Goal: Task Accomplishment & Management: Use online tool/utility

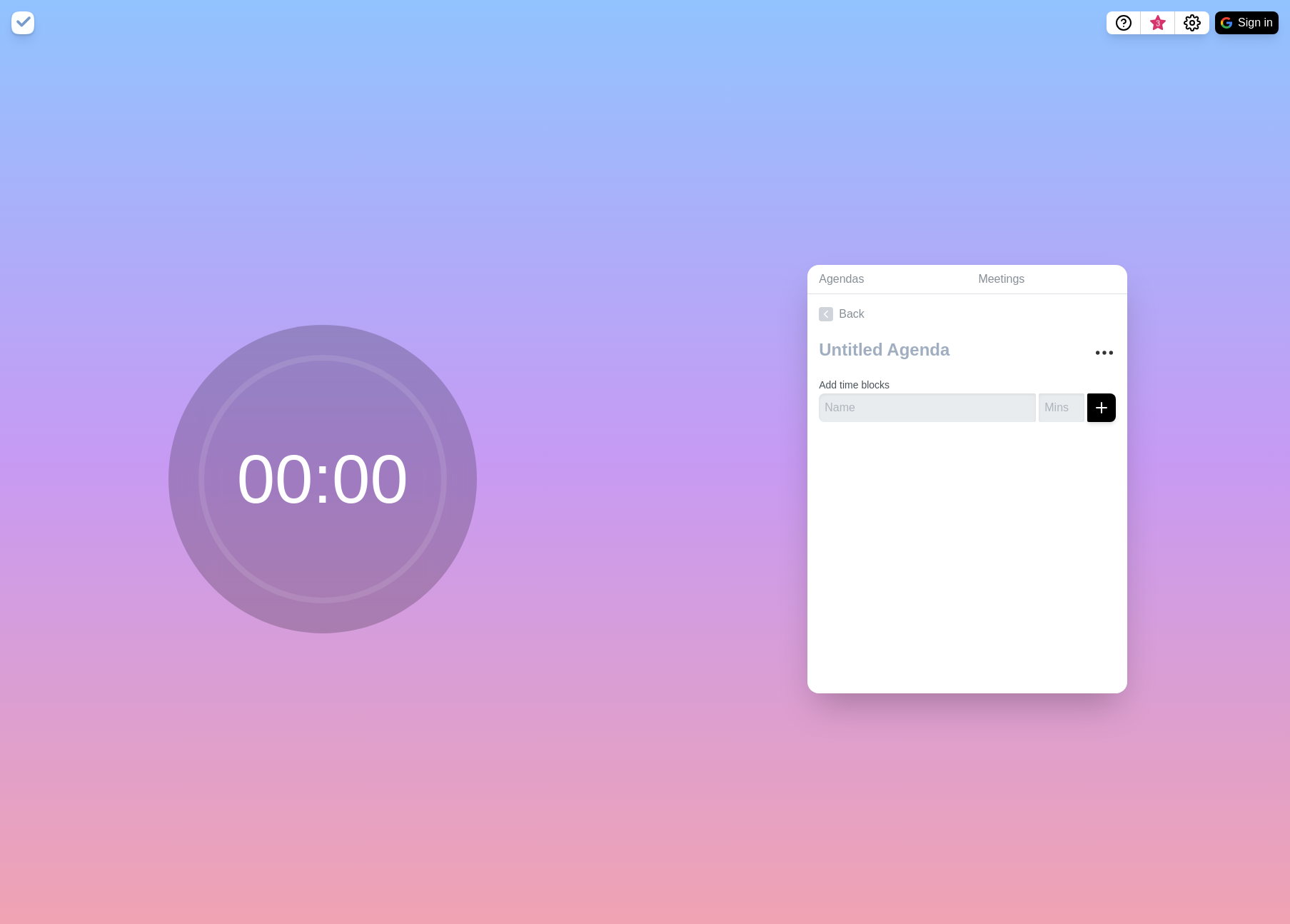
click at [314, 450] on circle at bounding box center [323, 480] width 243 height 243
click at [867, 393] on input "text" at bounding box center [927, 407] width 217 height 28
click at [860, 334] on textarea at bounding box center [946, 349] width 266 height 31
click at [855, 306] on link "Back" at bounding box center [967, 313] width 320 height 40
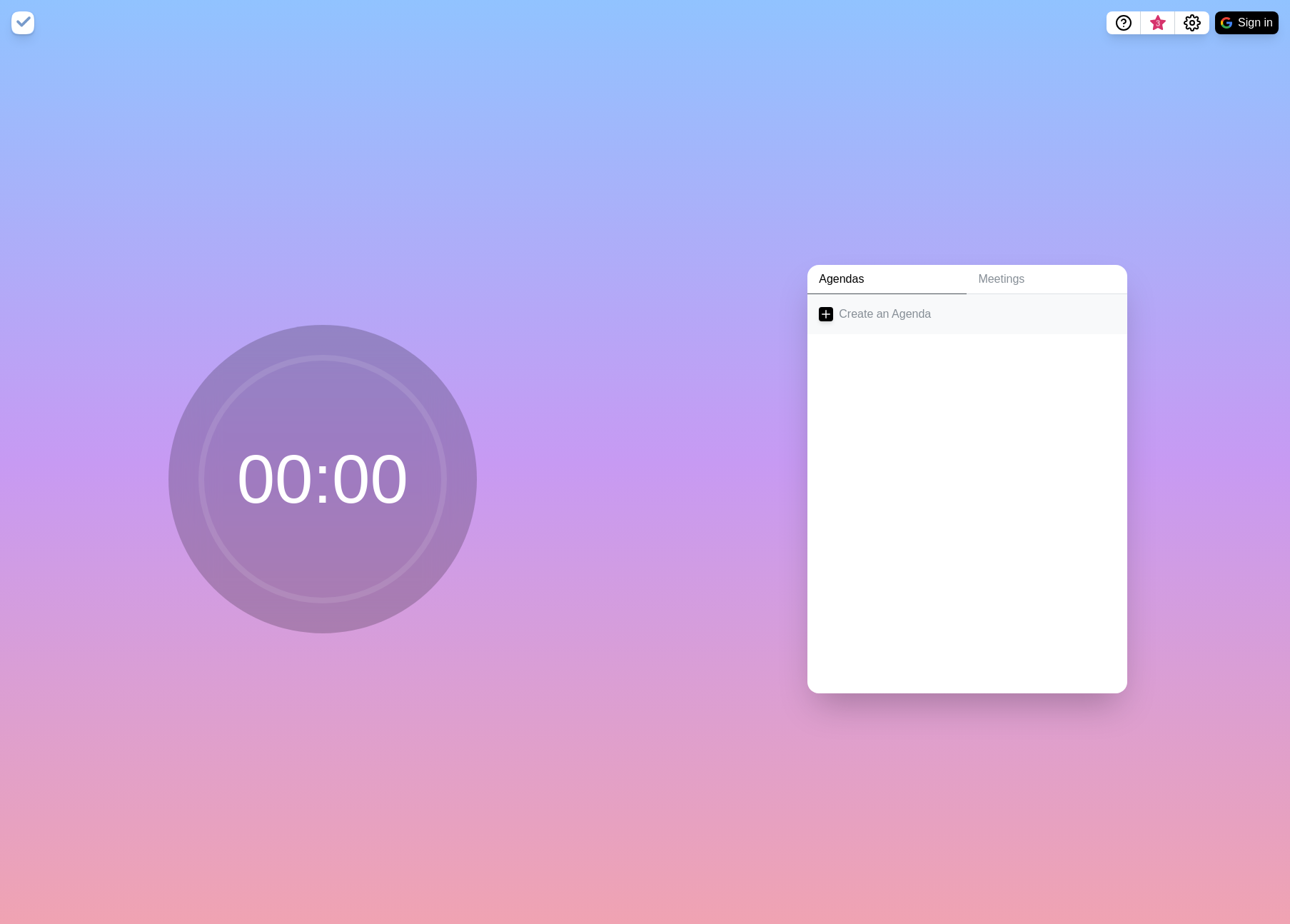
click at [838, 309] on link "Create an Agenda" at bounding box center [967, 313] width 320 height 40
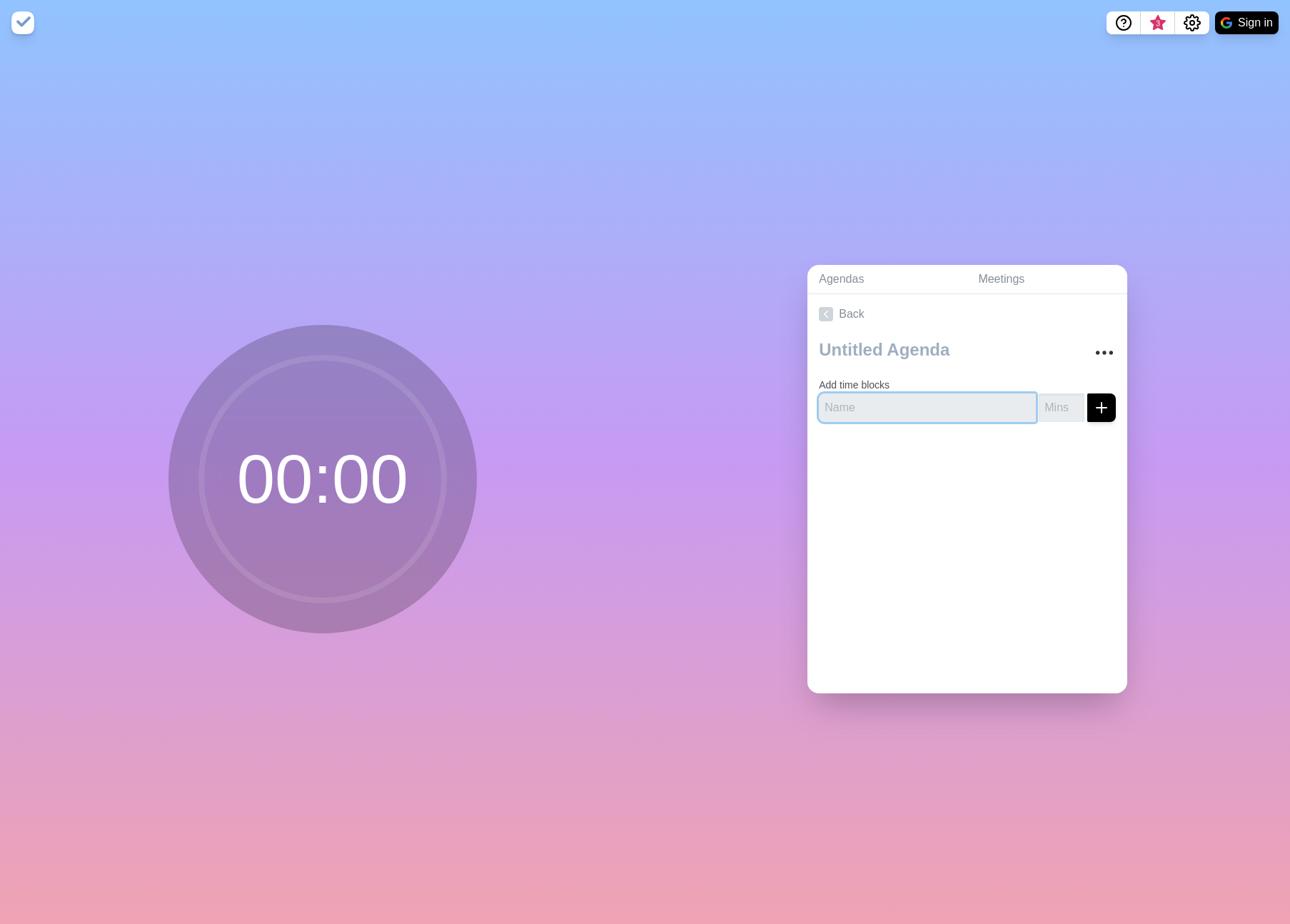
click at [918, 401] on input "text" at bounding box center [927, 407] width 217 height 28
click at [1056, 404] on input "-1" at bounding box center [1061, 407] width 46 height 28
drag, startPoint x: 1045, startPoint y: 403, endPoint x: 1020, endPoint y: 393, distance: 26.9
click at [1020, 393] on div "-1" at bounding box center [967, 407] width 297 height 28
type input "5"
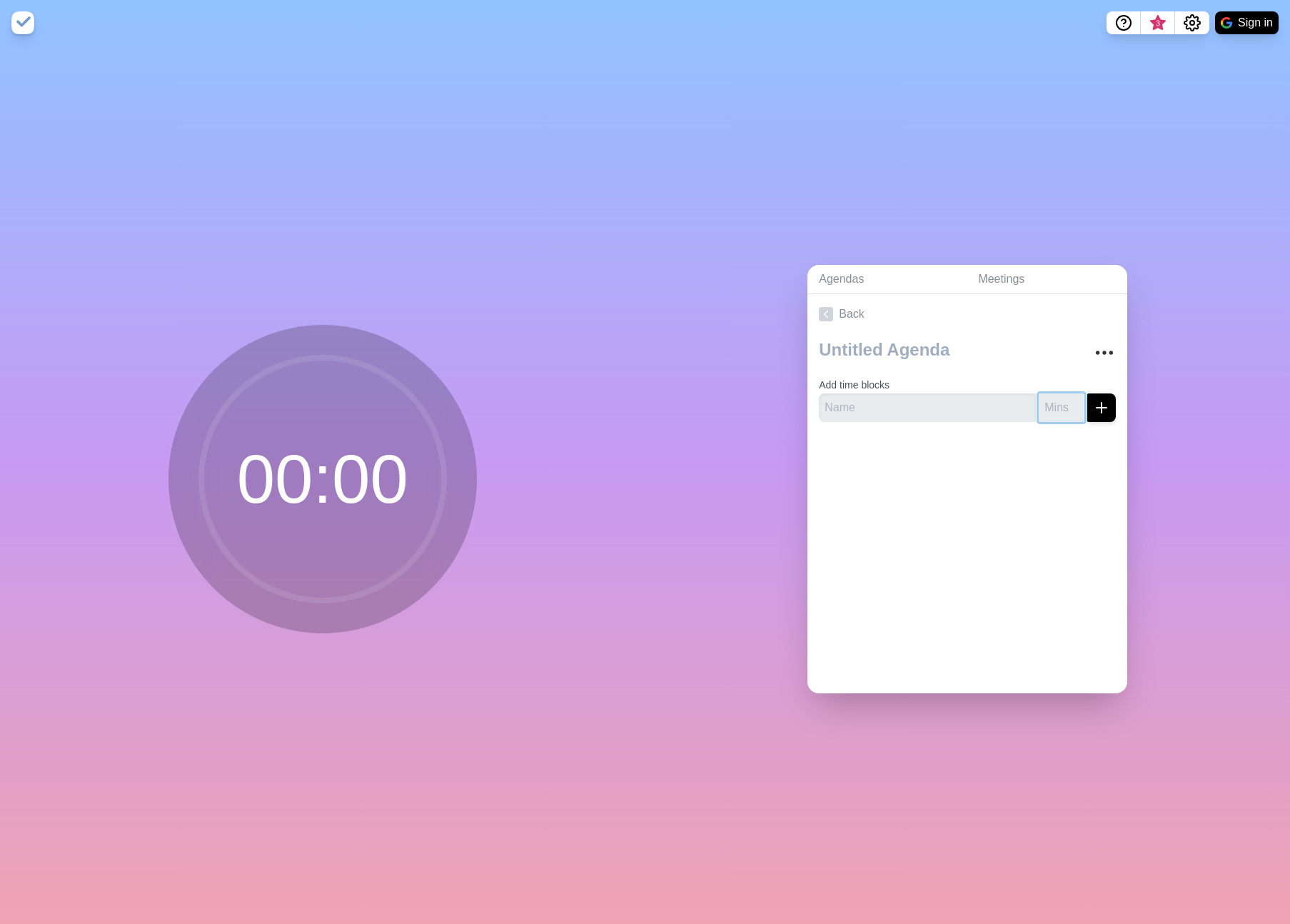
type input "2"
type input "20"
click at [963, 410] on input "text" at bounding box center [927, 407] width 217 height 28
type input "Mons + Overview"
click at [1093, 407] on icon "submit" at bounding box center [1102, 408] width 18 height 18
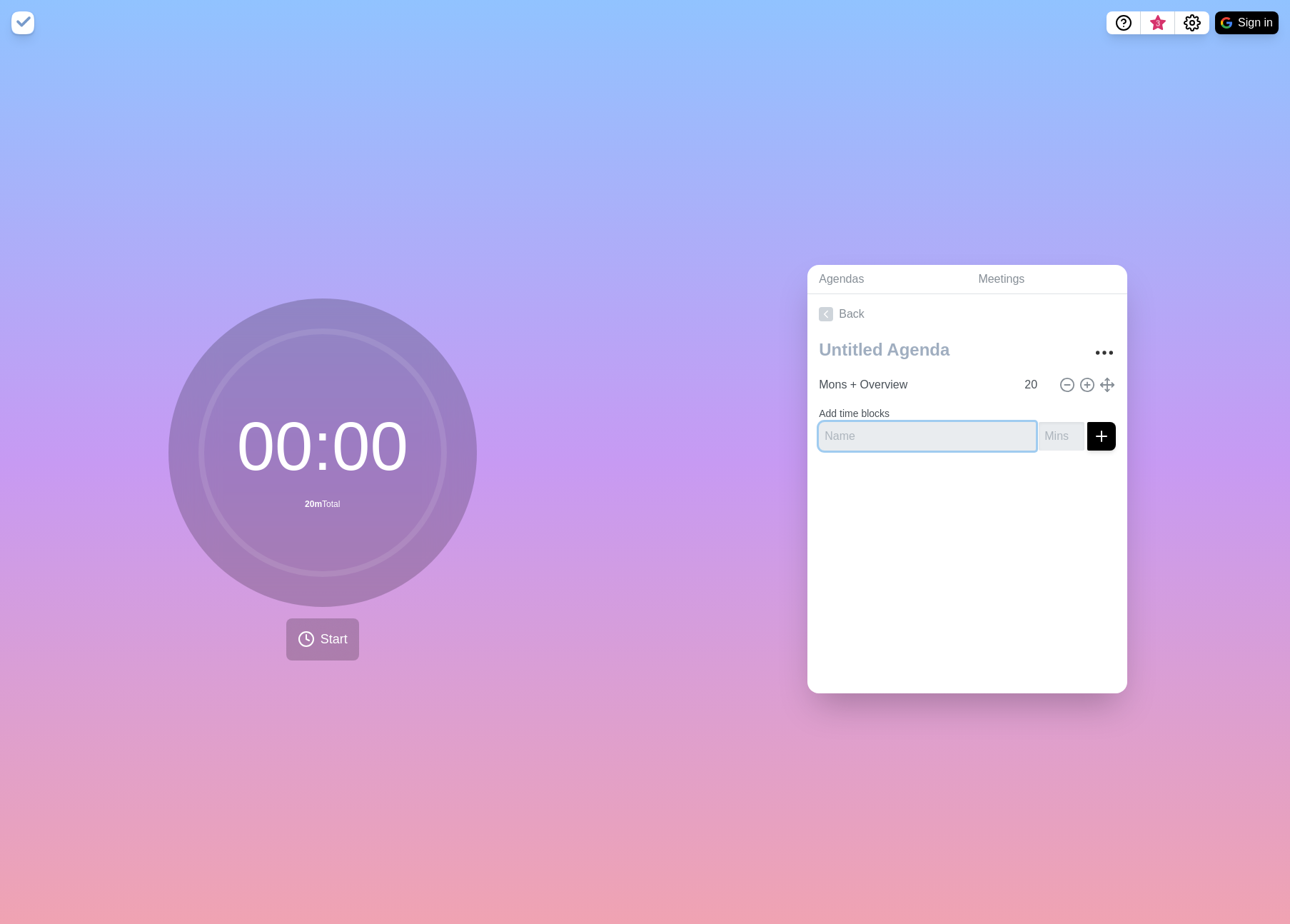
click at [908, 431] on input "text" at bounding box center [927, 436] width 217 height 28
type input "[PERSON_NAME] Studio specific changes"
click at [1041, 431] on input "number" at bounding box center [1061, 436] width 46 height 28
type input "20"
click at [1023, 382] on input "20" at bounding box center [1035, 384] width 34 height 28
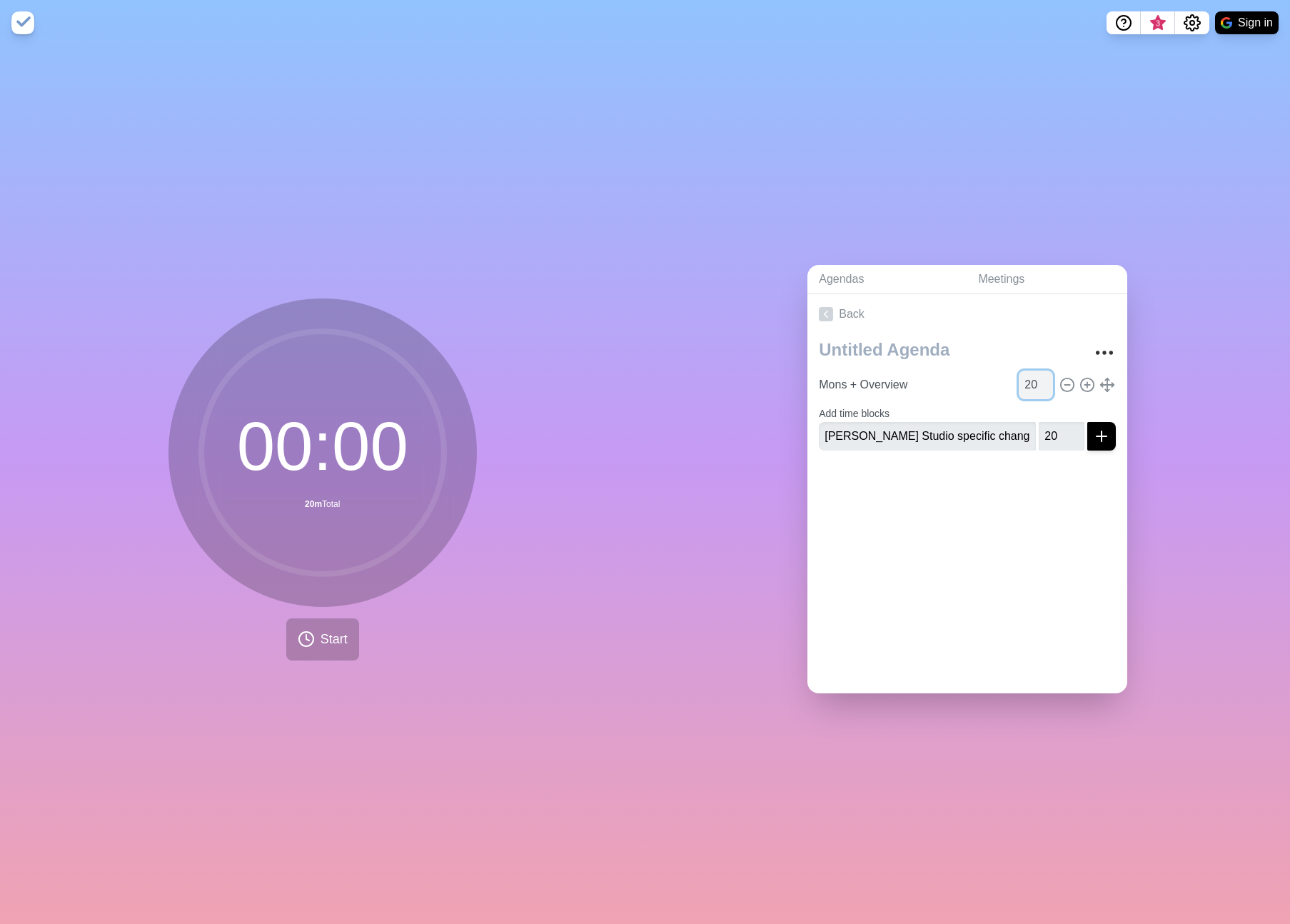
type input "2"
type input "15"
click at [1045, 435] on input "20" at bounding box center [1061, 436] width 46 height 28
click at [1088, 439] on button "submit" at bounding box center [1101, 436] width 28 height 28
click at [1019, 404] on input "20" at bounding box center [1035, 412] width 34 height 28
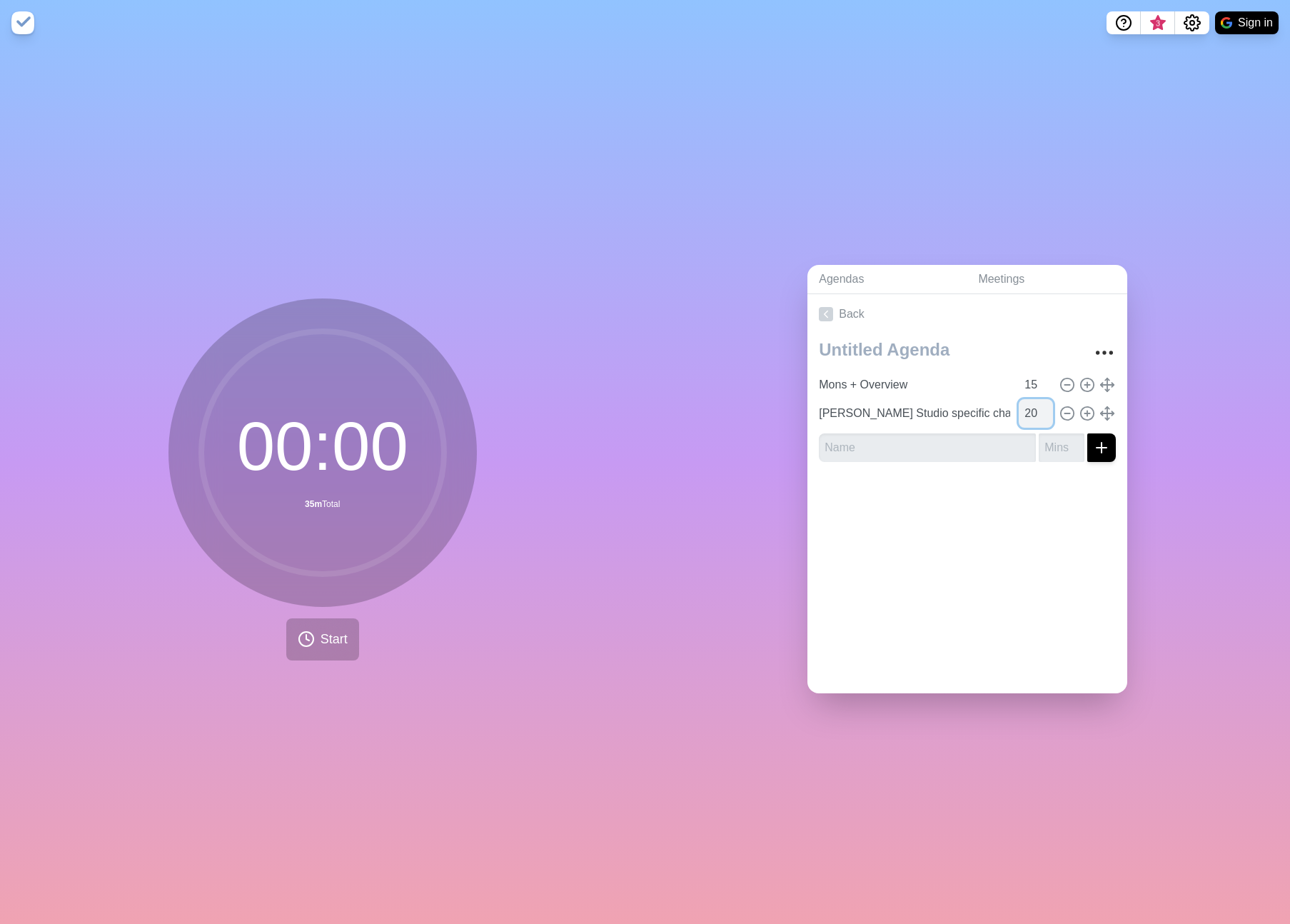
click at [1023, 407] on input "20" at bounding box center [1035, 412] width 34 height 28
type input "25"
click at [913, 446] on input "text" at bounding box center [927, 446] width 217 height 28
type input "QnA"
click at [1096, 447] on line "submit" at bounding box center [1101, 447] width 10 height 0
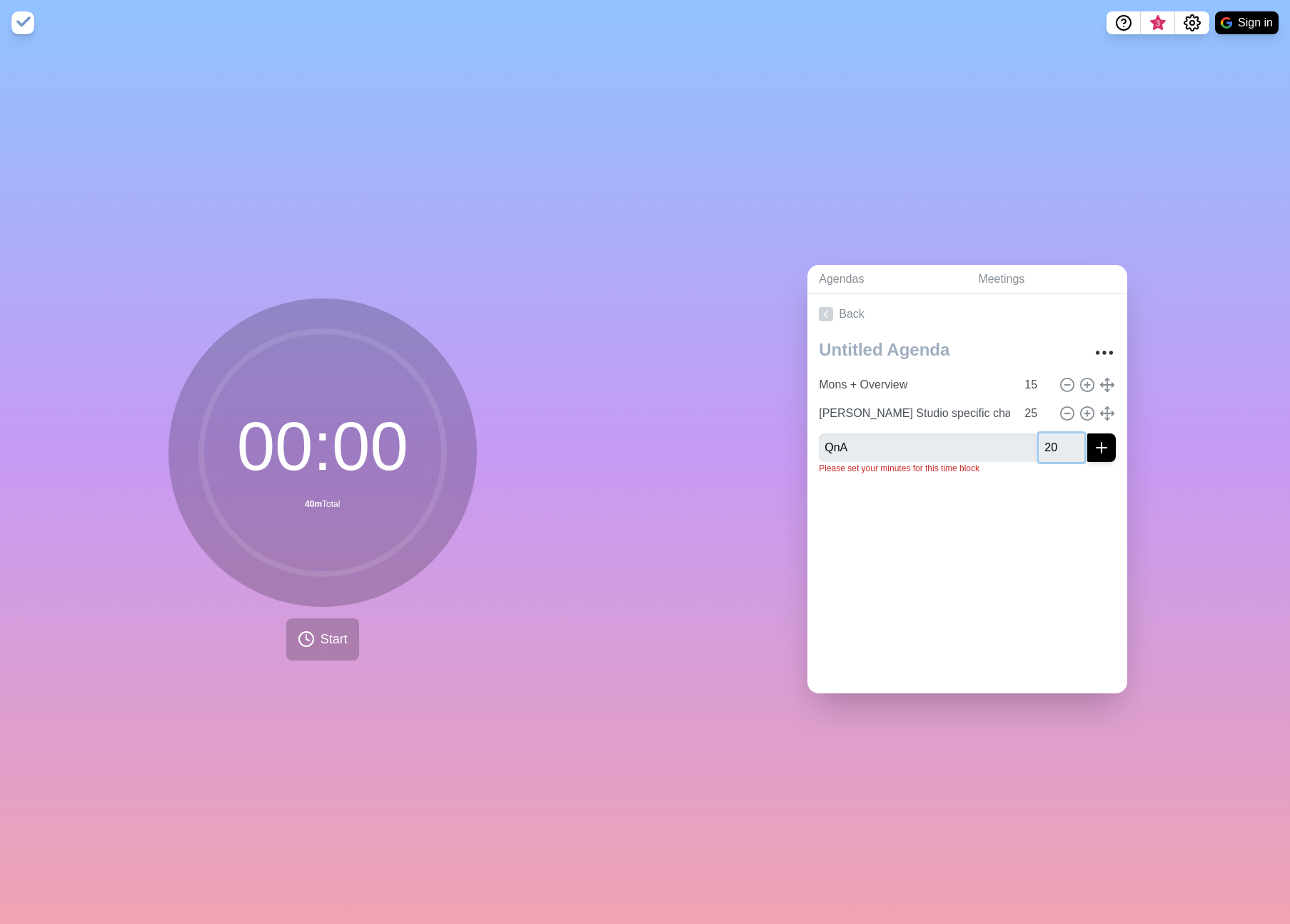
type input "20"
click at [1095, 446] on button "submit" at bounding box center [1101, 446] width 28 height 28
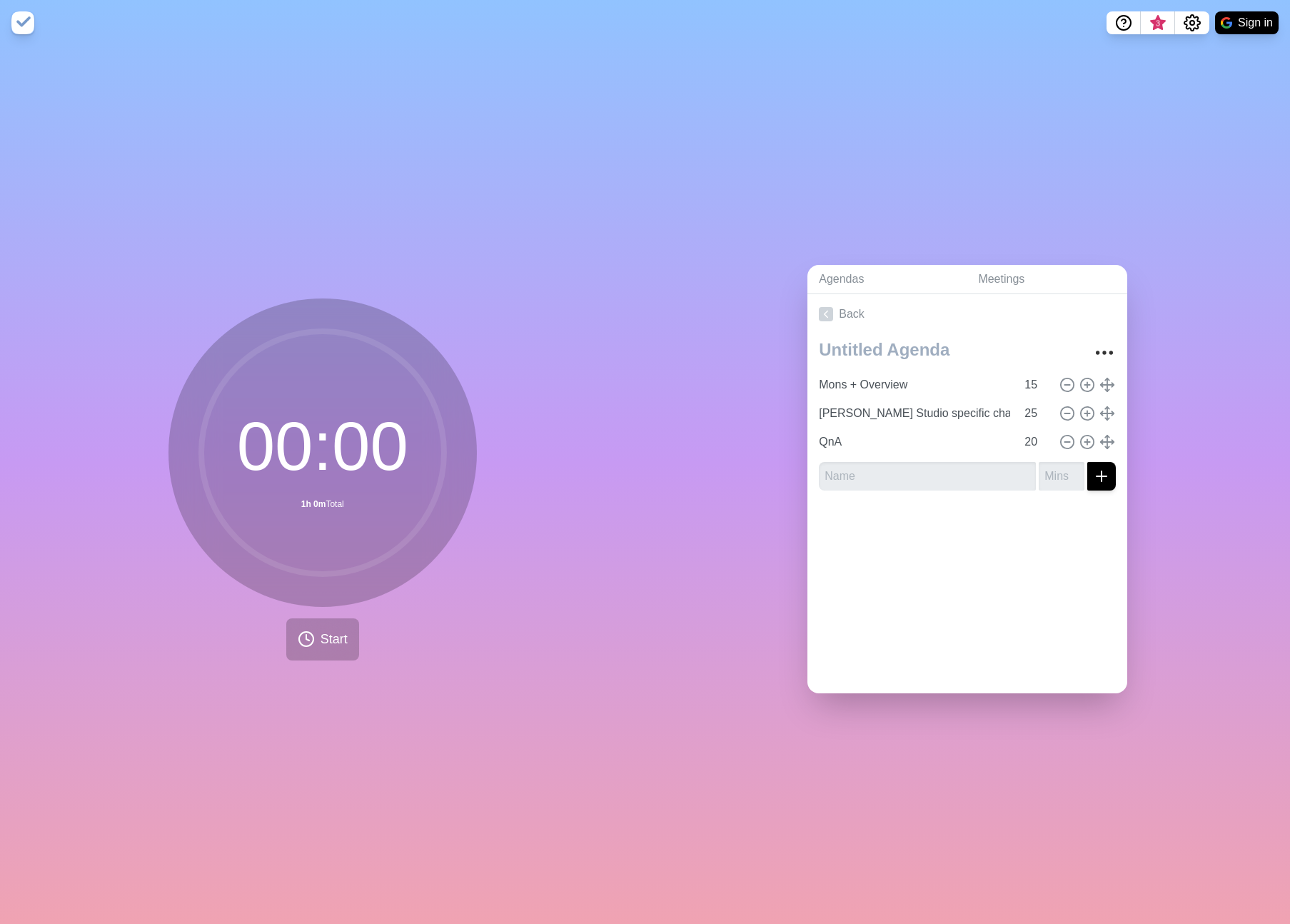
click at [1042, 554] on div "Back Mons + Overview 15 [PERSON_NAME] Studio specific changes 25 QnA 20" at bounding box center [967, 493] width 320 height 399
click at [227, 670] on div "00 : 00 1h 0m Total Start" at bounding box center [322, 484] width 645 height 878
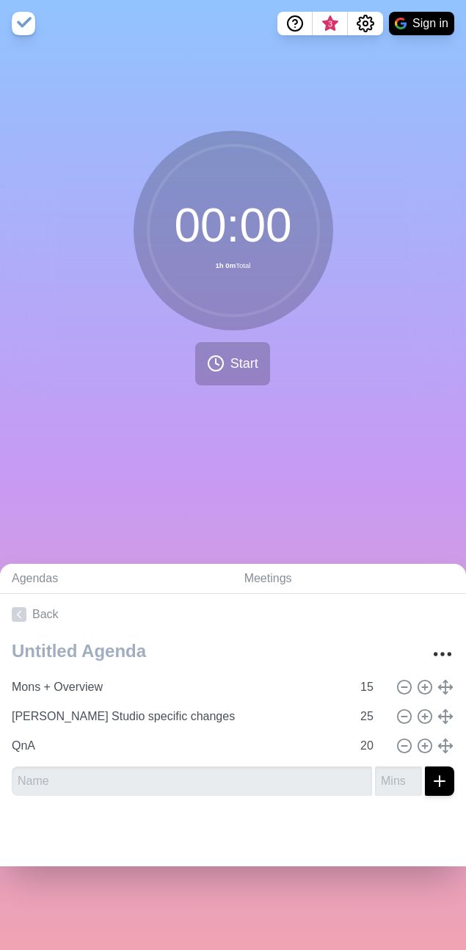
click at [29, 428] on div "00 : 00 1h 0m Total Start" at bounding box center [233, 264] width 466 height 434
